Goal: Task Accomplishment & Management: Manage account settings

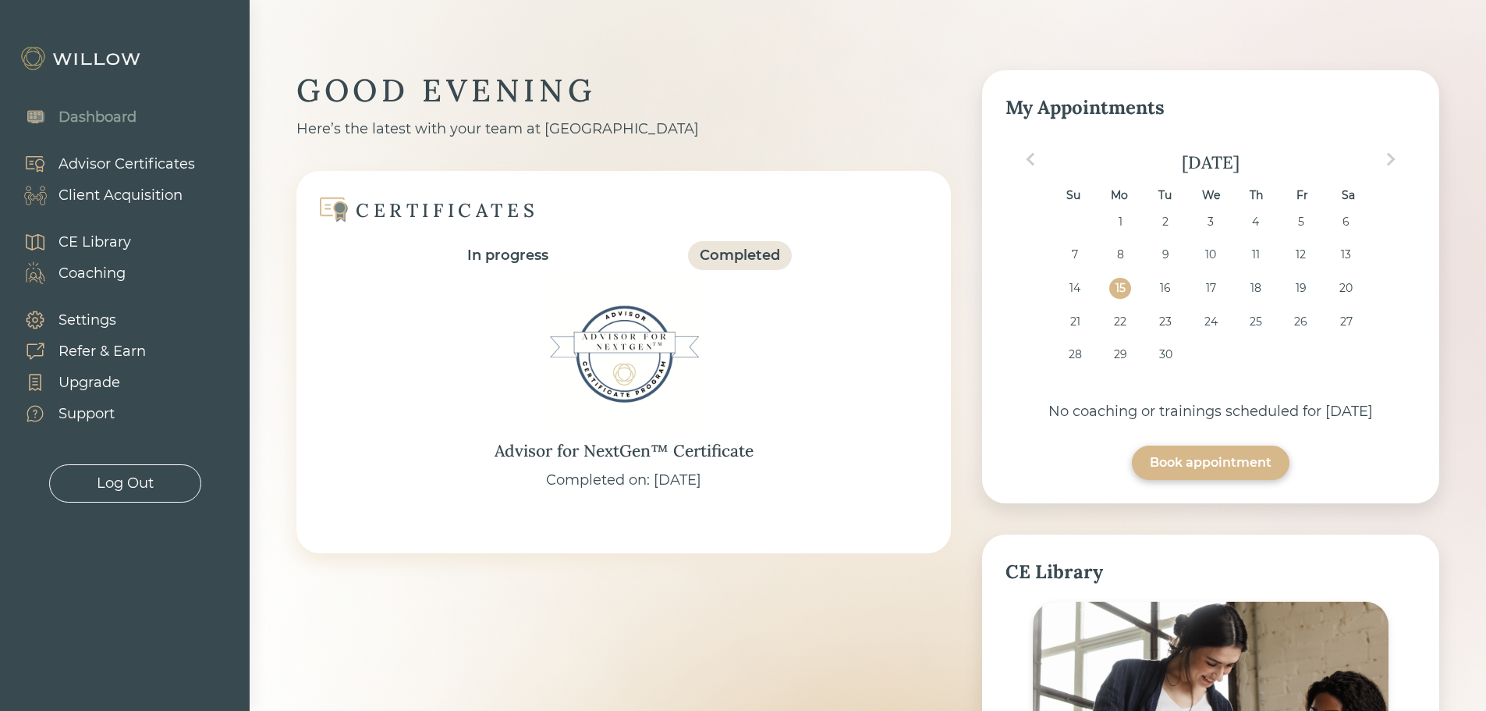
click at [122, 196] on div "Client Acquisition" at bounding box center [121, 195] width 124 height 21
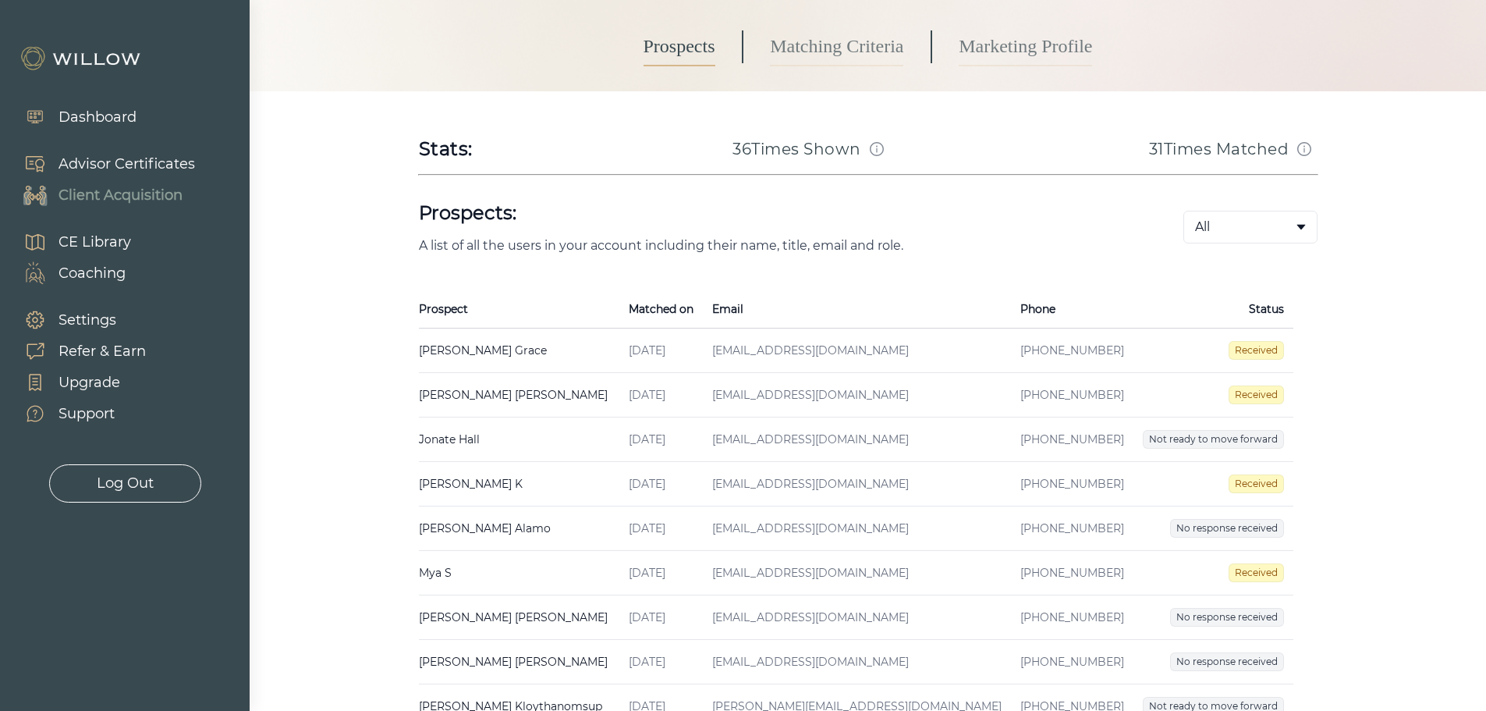
scroll to position [156, 0]
click at [455, 345] on td "[PERSON_NAME] Created on [DATE] Email [EMAIL_ADDRESS][DOMAIN_NAME] Phone [PHONE…" at bounding box center [519, 350] width 200 height 44
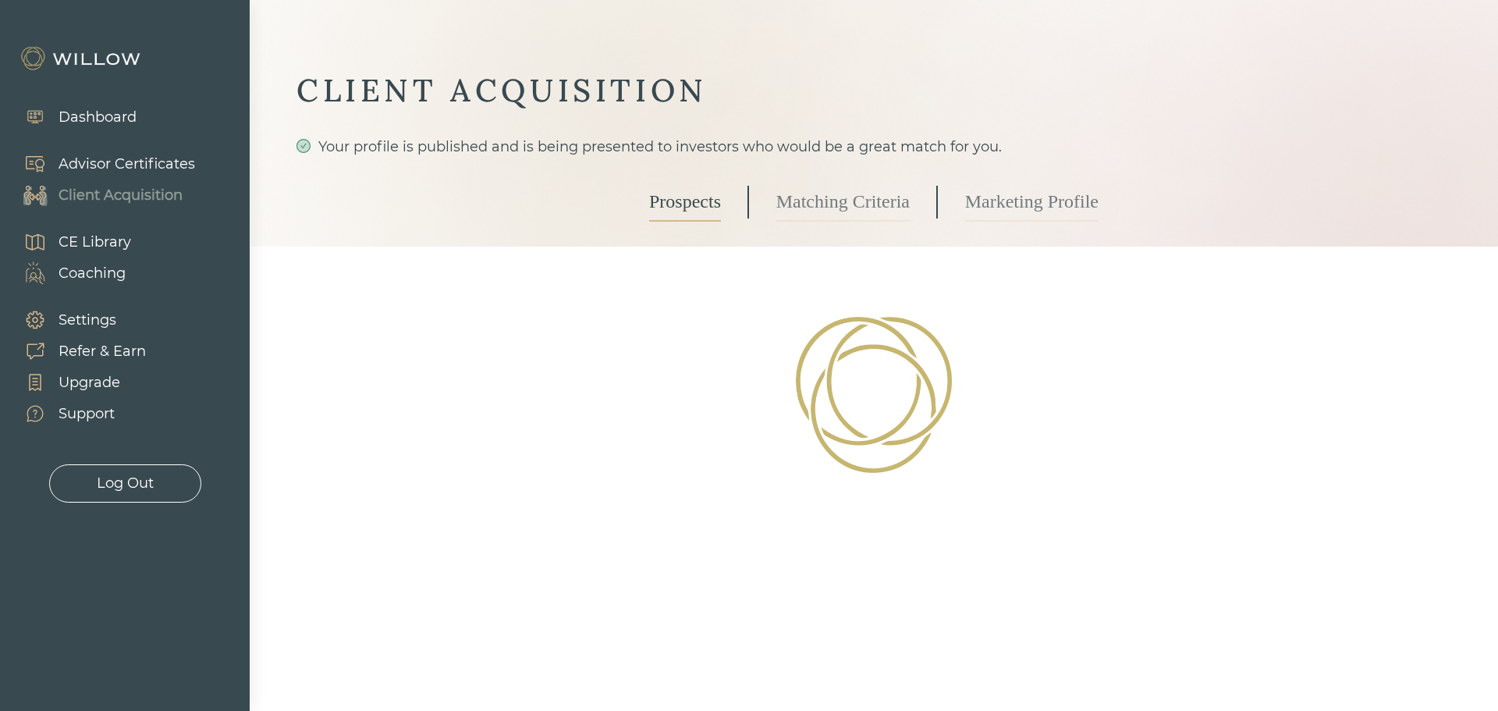
select select "3"
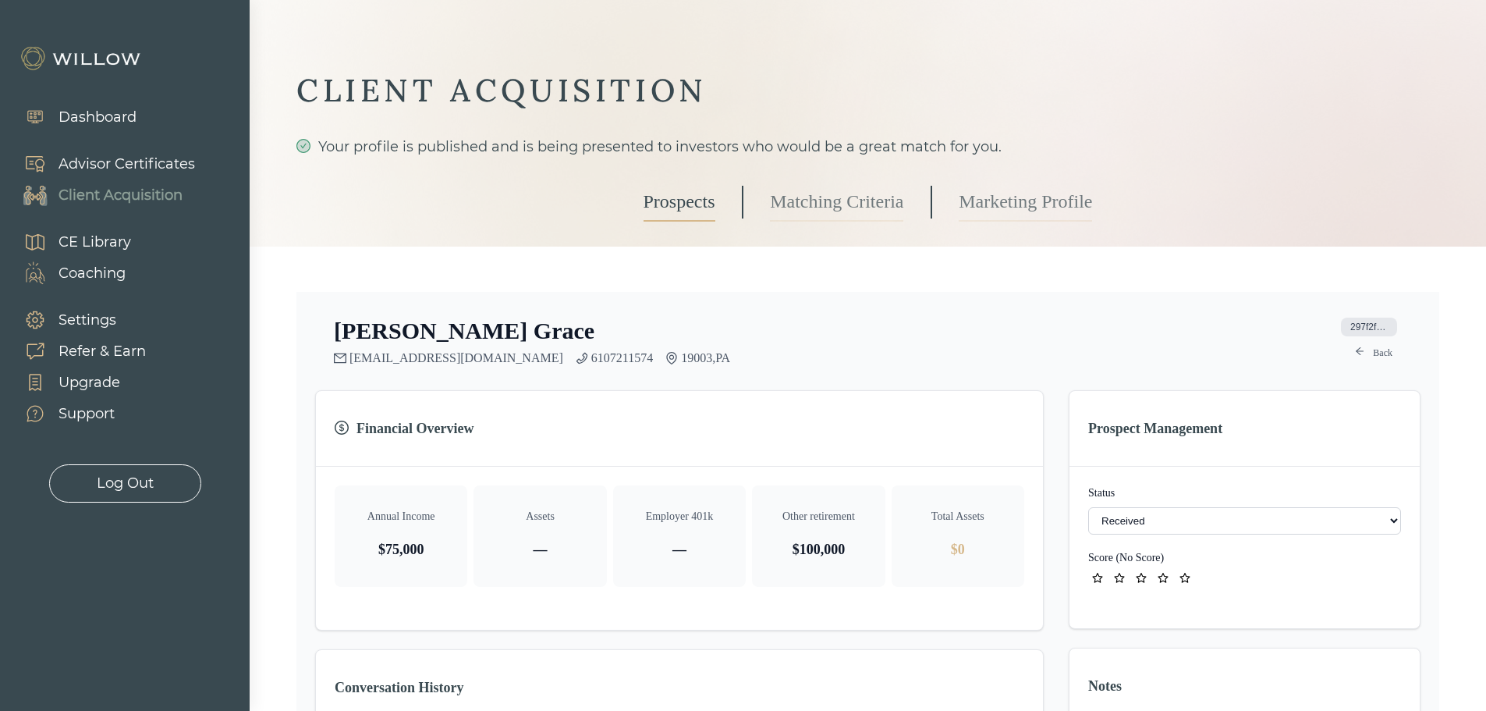
click at [674, 203] on link "Prospects" at bounding box center [680, 202] width 72 height 39
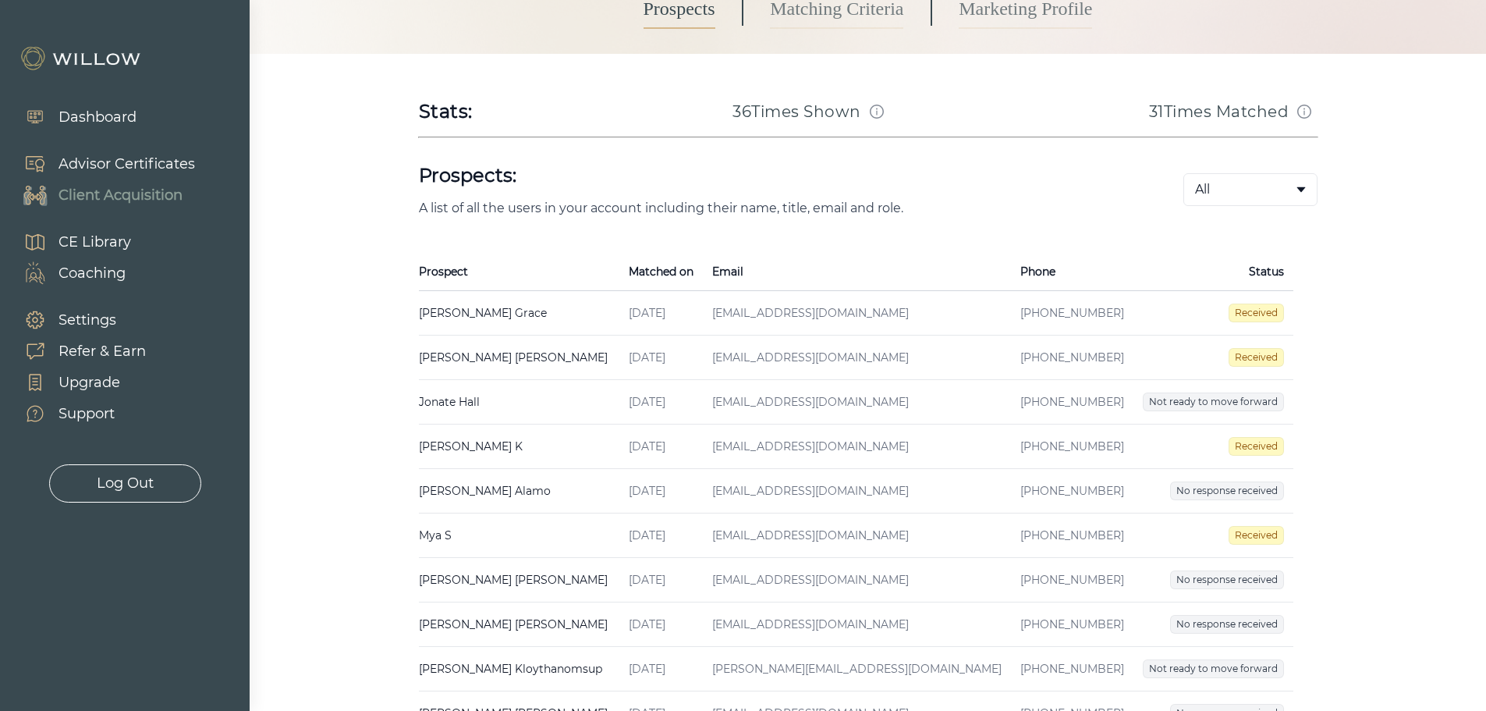
scroll to position [234, 0]
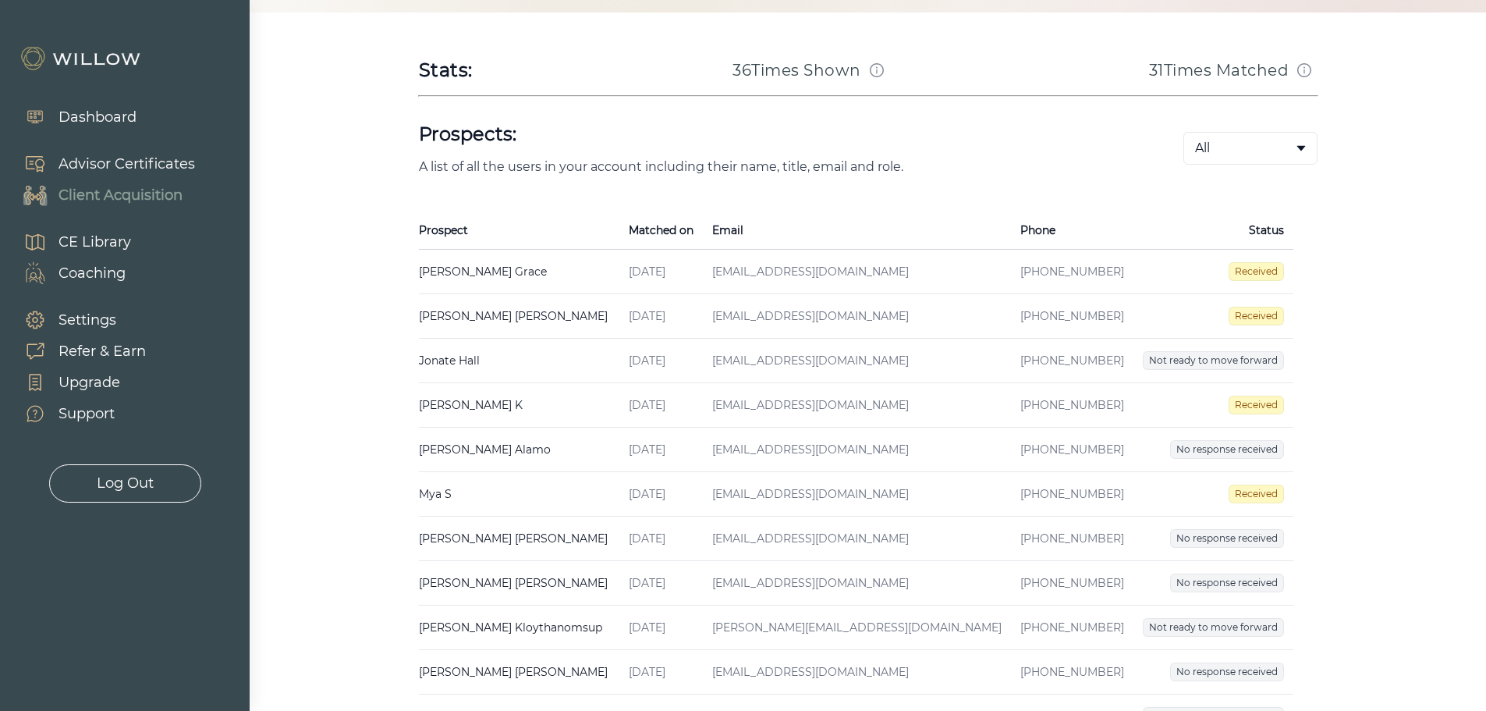
click at [457, 401] on td "[PERSON_NAME] Created on [DATE] Email [EMAIL_ADDRESS][DOMAIN_NAME] Phone [PHONE…" at bounding box center [519, 405] width 200 height 44
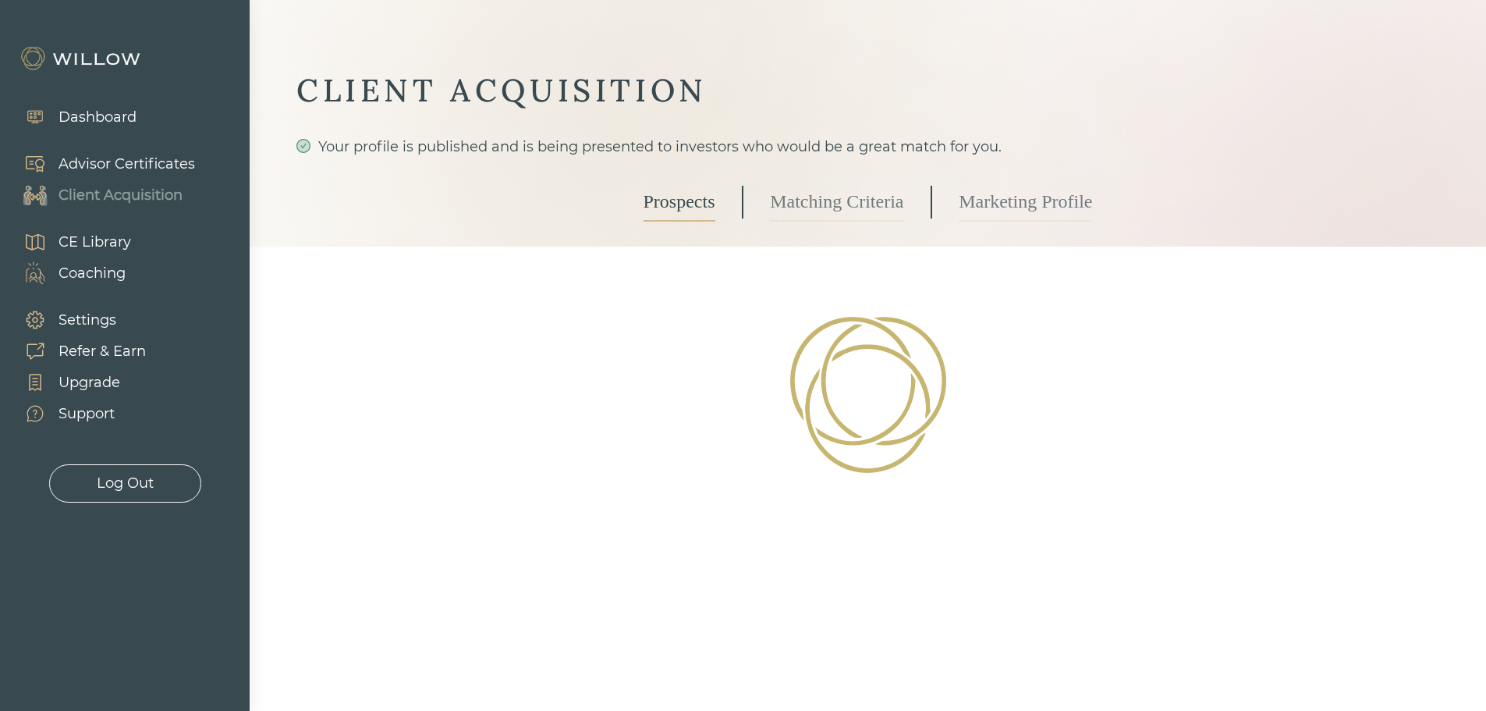
select select "3"
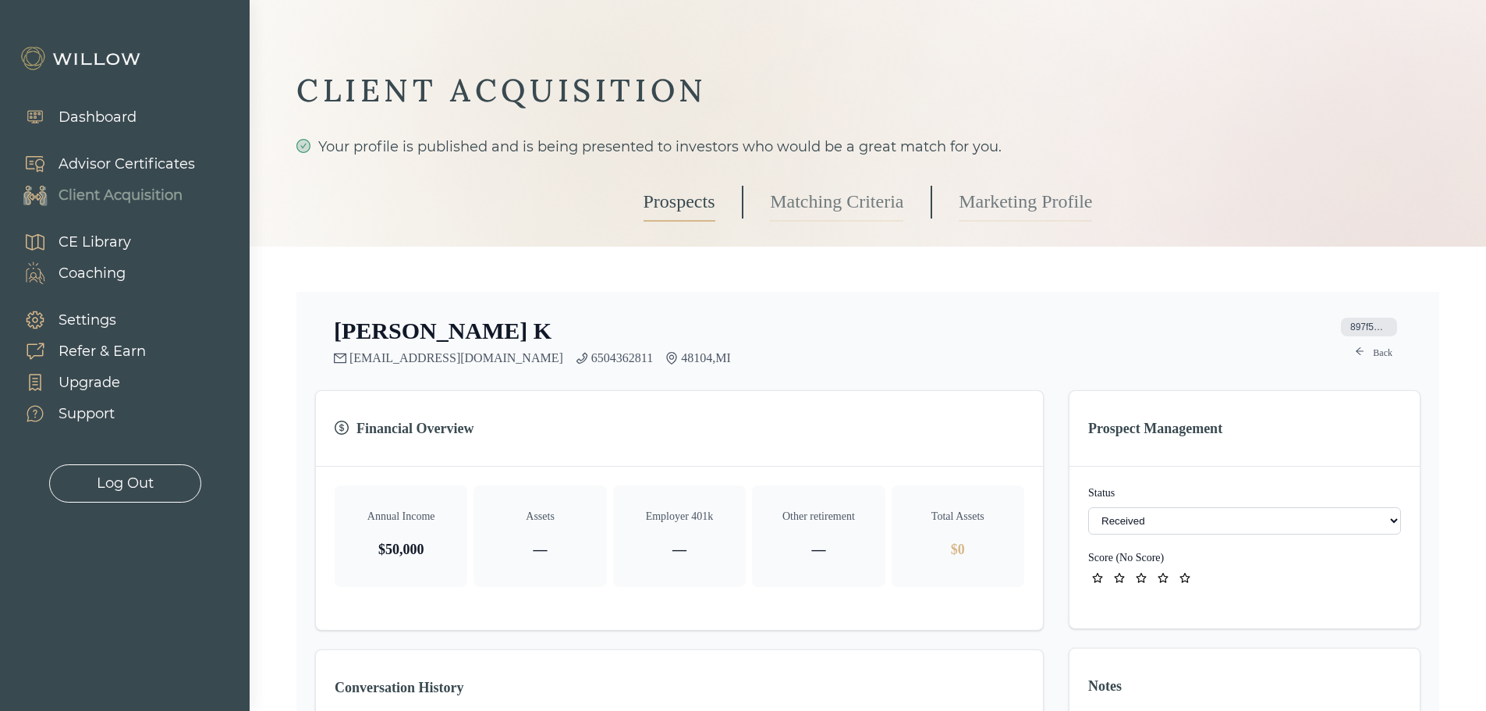
drag, startPoint x: 558, startPoint y: 358, endPoint x: 531, endPoint y: 381, distance: 34.9
click at [463, 402] on div "Financial Overview" at bounding box center [679, 429] width 727 height 76
drag, startPoint x: 568, startPoint y: 360, endPoint x: 507, endPoint y: 362, distance: 60.9
click at [507, 362] on div "[EMAIL_ADDRESS][DOMAIN_NAME] 6504362811 48104 , MI" at bounding box center [532, 358] width 397 height 14
copy link "6504362811"
